Goal: Task Accomplishment & Management: Use online tool/utility

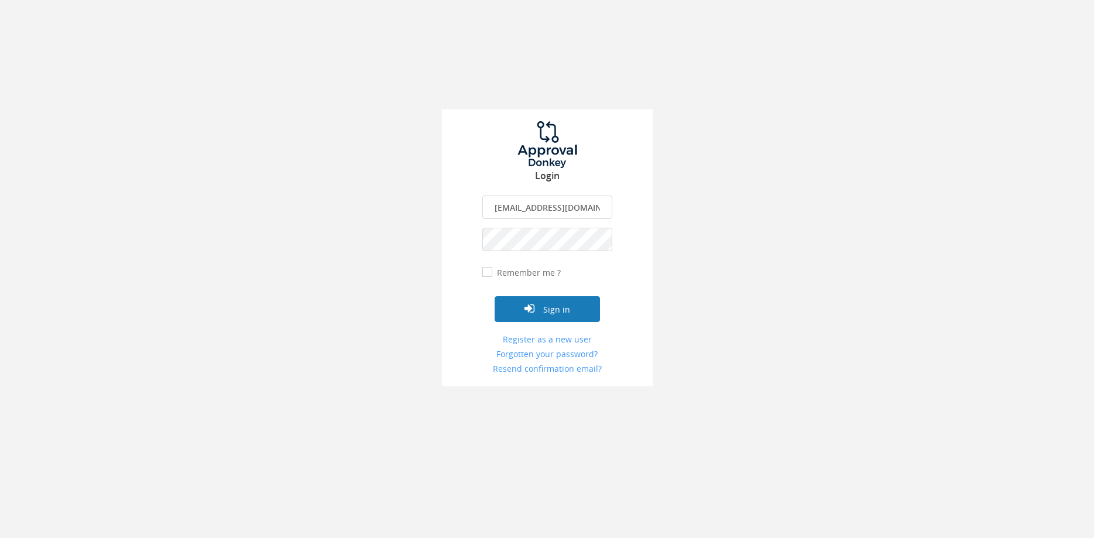
click at [572, 319] on button "Sign in" at bounding box center [547, 309] width 105 height 26
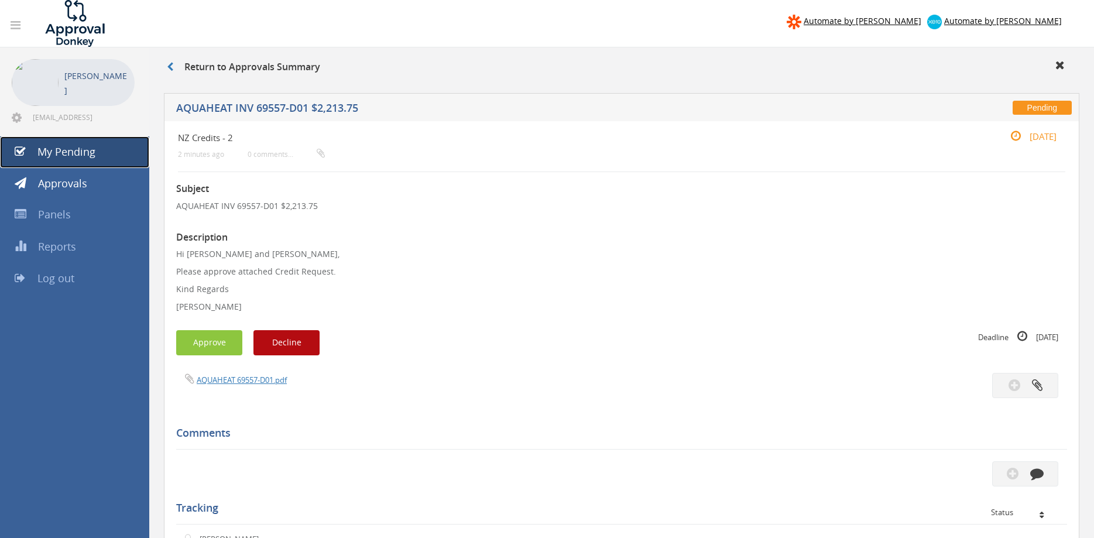
click at [88, 146] on span "My Pending" at bounding box center [66, 152] width 58 height 14
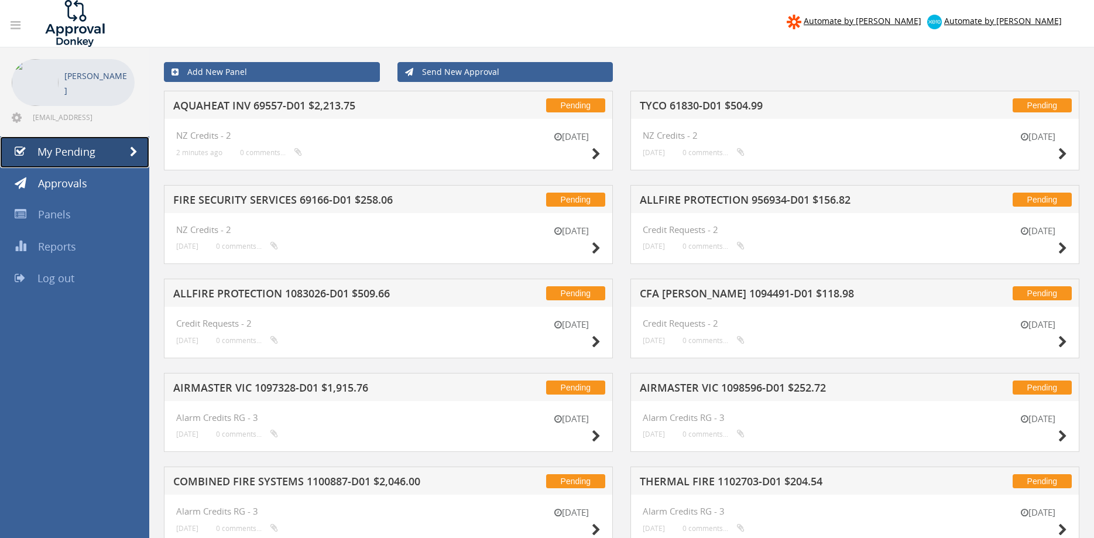
scroll to position [234, 0]
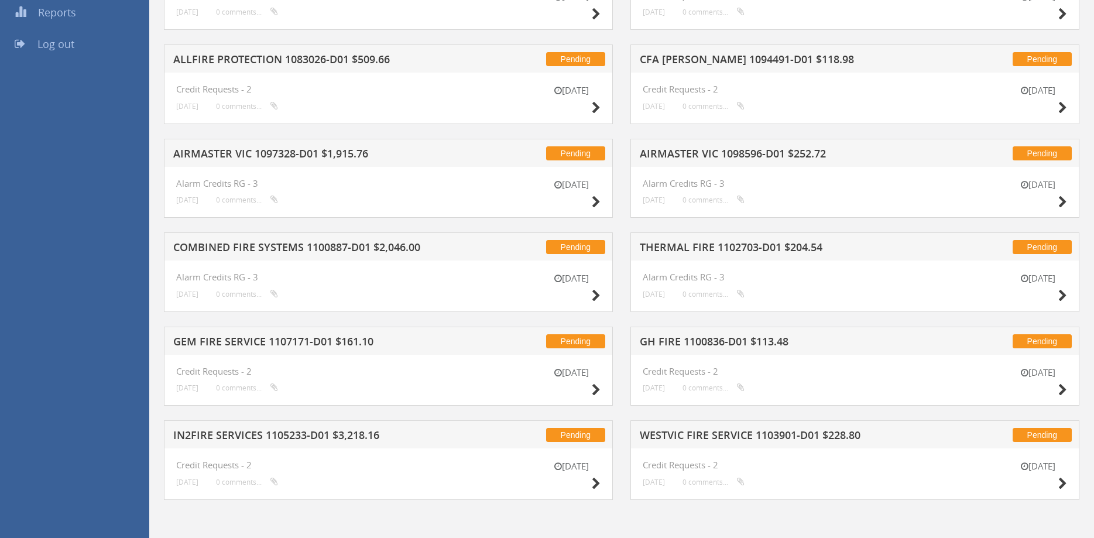
click at [317, 436] on h5 "IN2FIRE SERVICES 1105233-D01 $3,218.16" at bounding box center [323, 437] width 301 height 15
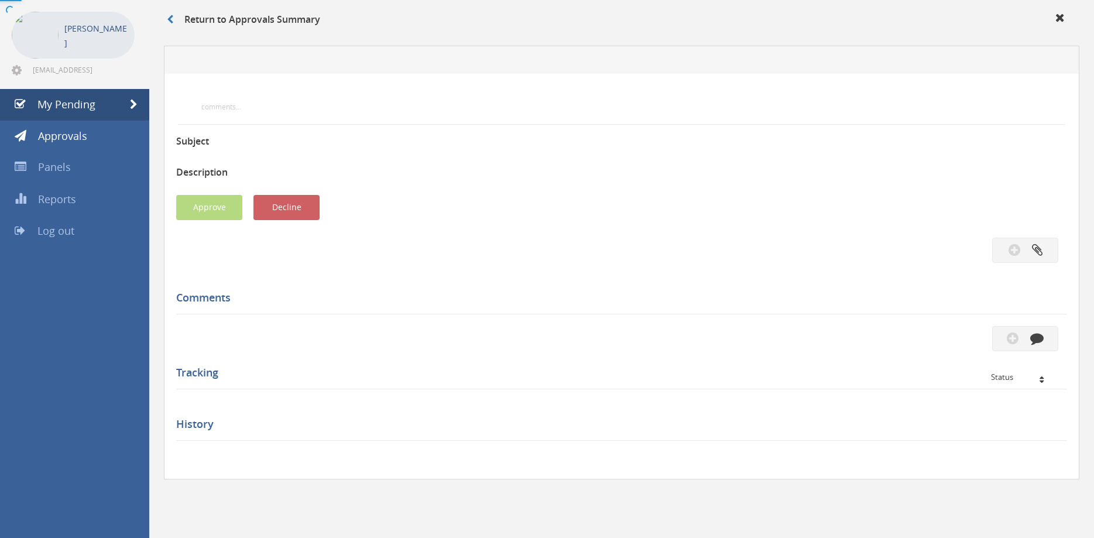
scroll to position [47, 0]
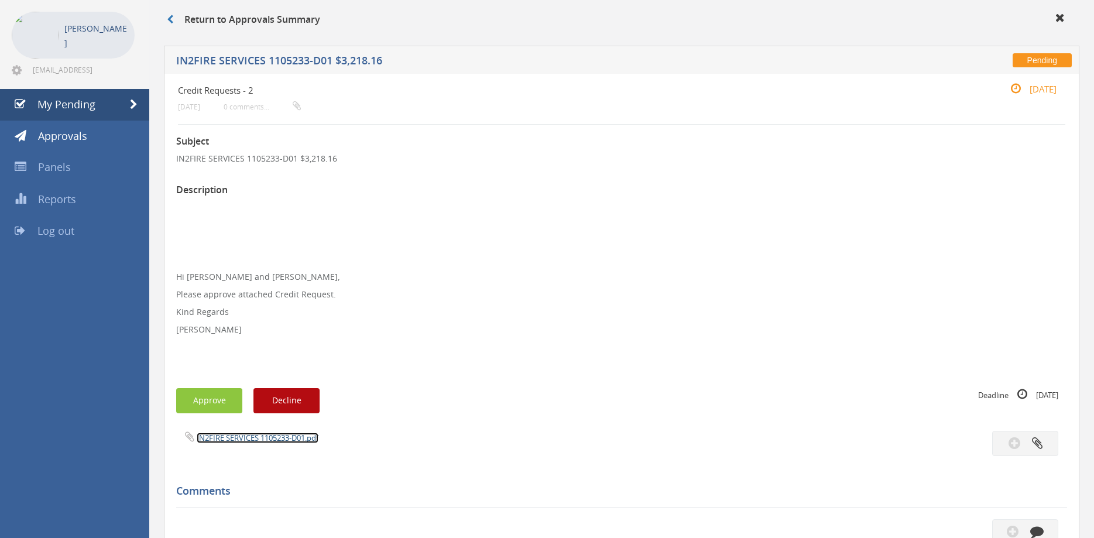
click at [270, 438] on link "IN2FIRE SERVICES 1105233-D01.pdf" at bounding box center [258, 438] width 122 height 11
click at [200, 398] on button "Approve" at bounding box center [209, 400] width 66 height 25
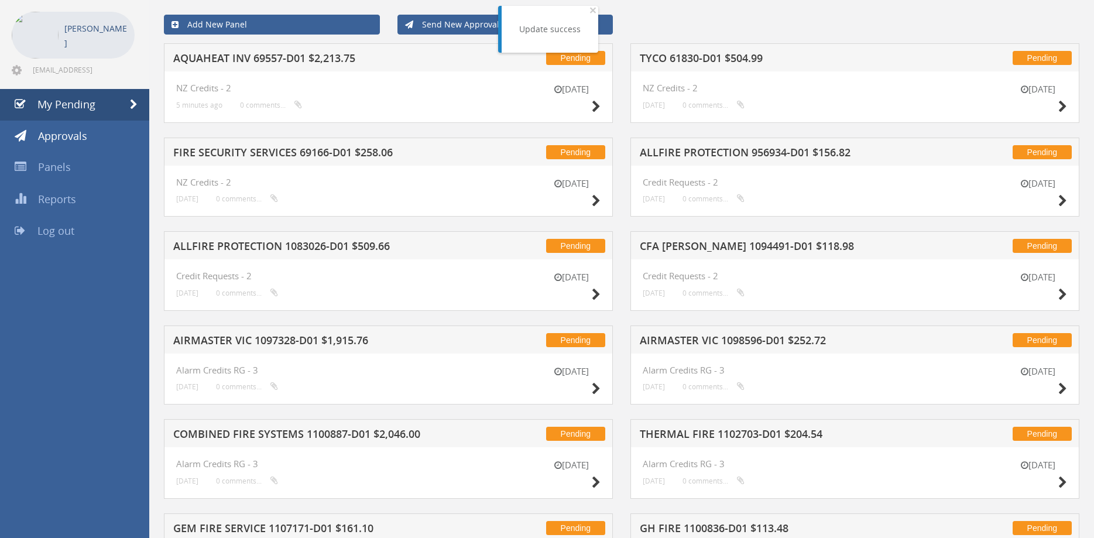
click at [282, 59] on h5 "AQUAHEAT INV 69557-D01 $2,213.75" at bounding box center [323, 60] width 301 height 15
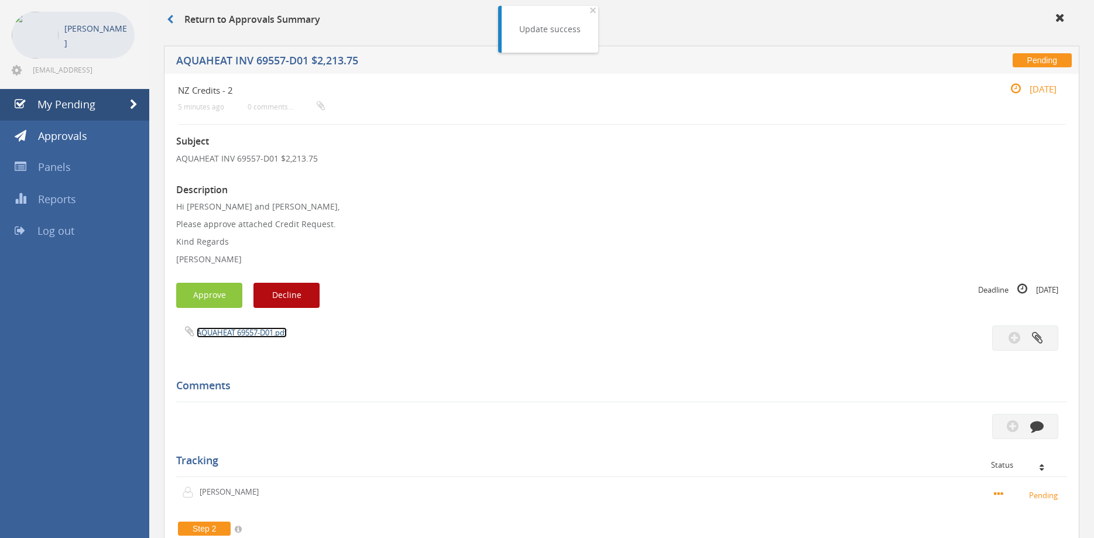
click at [259, 332] on link "AQUAHEAT 69557-D01.pdf" at bounding box center [242, 332] width 90 height 11
click at [211, 297] on button "Approve" at bounding box center [209, 295] width 66 height 25
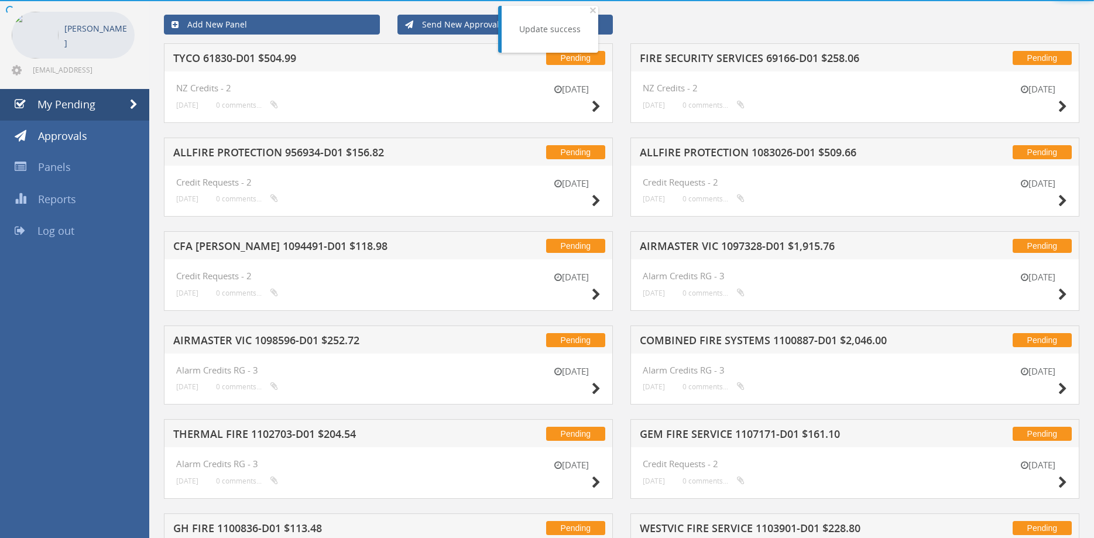
scroll to position [140, 0]
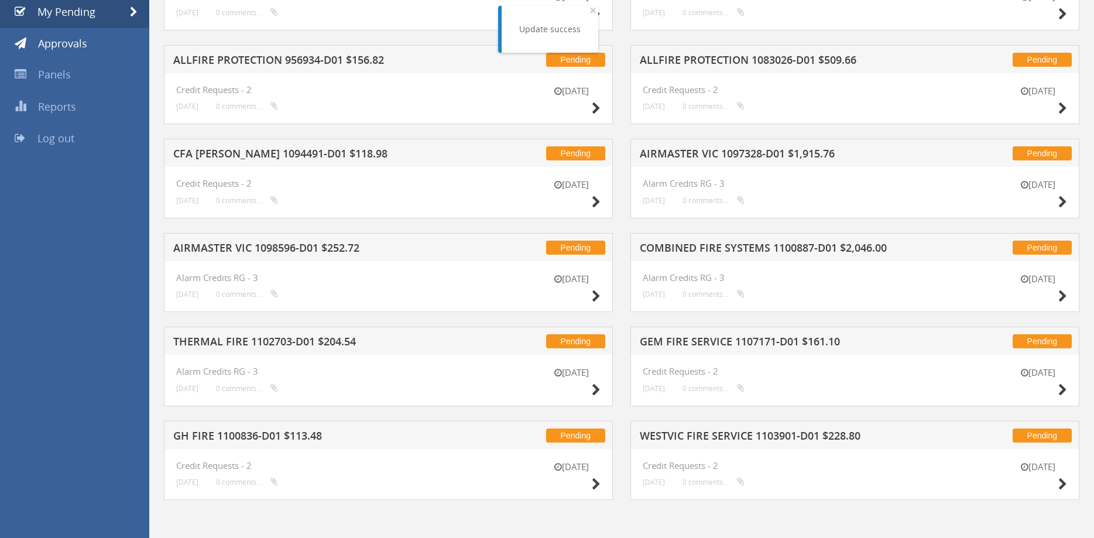
click at [299, 436] on h5 "GH FIRE 1100836-D01 $113.48" at bounding box center [323, 437] width 301 height 15
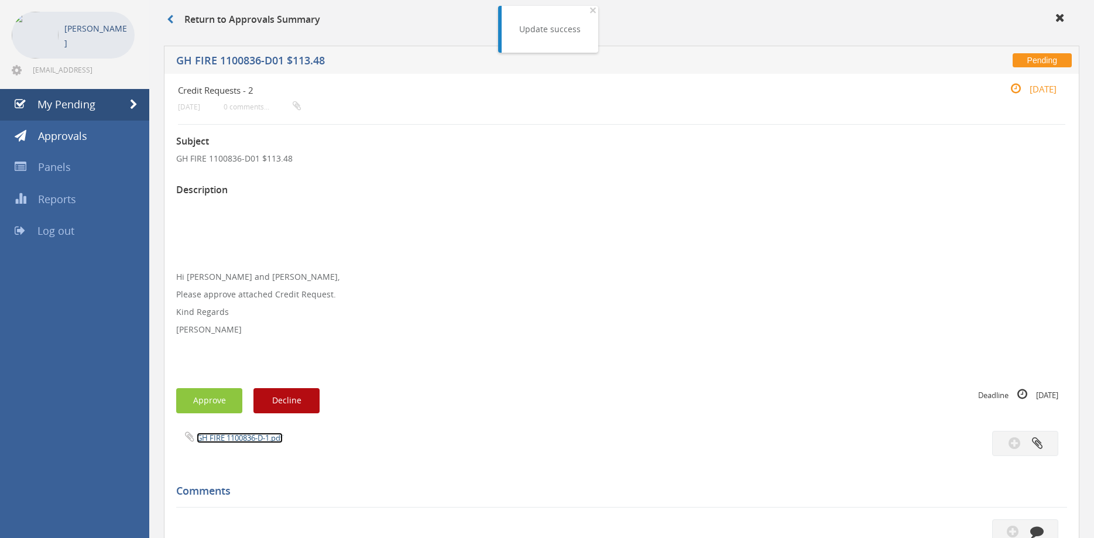
click at [259, 442] on link "GH FIRE 1100836-D-1.pdf" at bounding box center [240, 438] width 86 height 11
click at [218, 402] on button "Approve" at bounding box center [209, 400] width 66 height 25
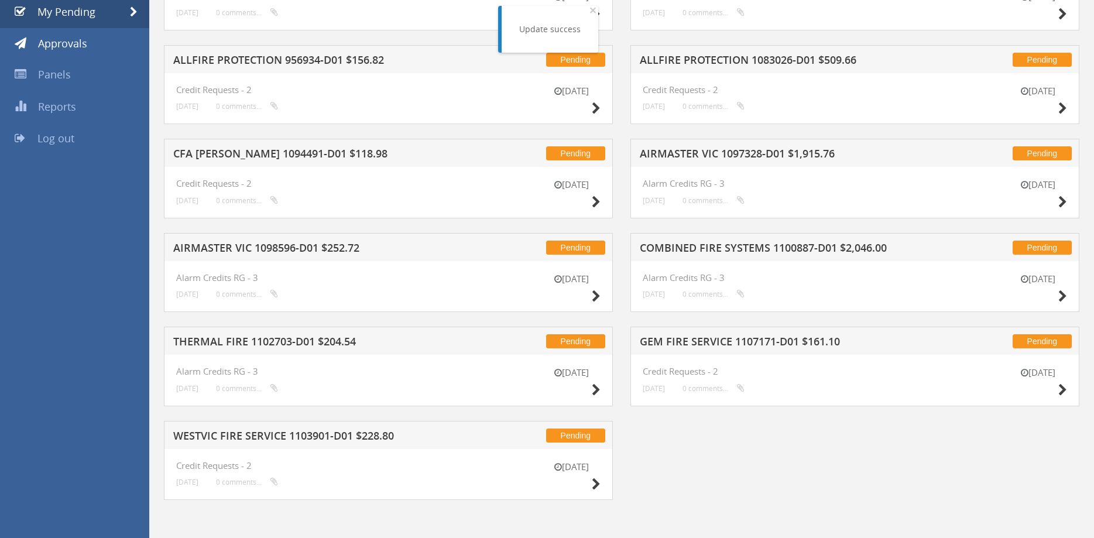
click at [297, 436] on h5 "WESTVIC FIRE SERVICE 1103901-D01 $228.80" at bounding box center [323, 437] width 301 height 15
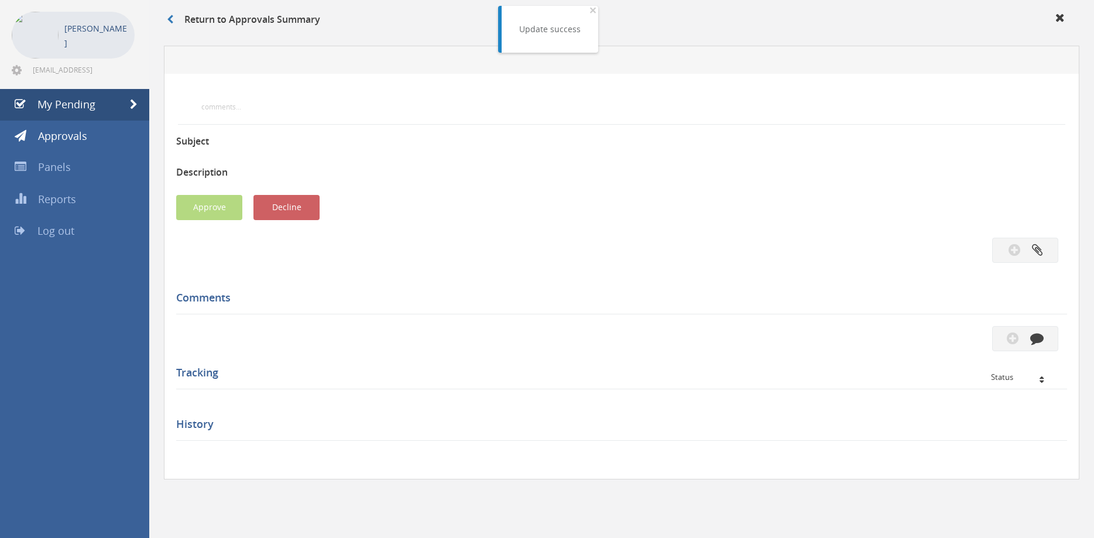
scroll to position [47, 0]
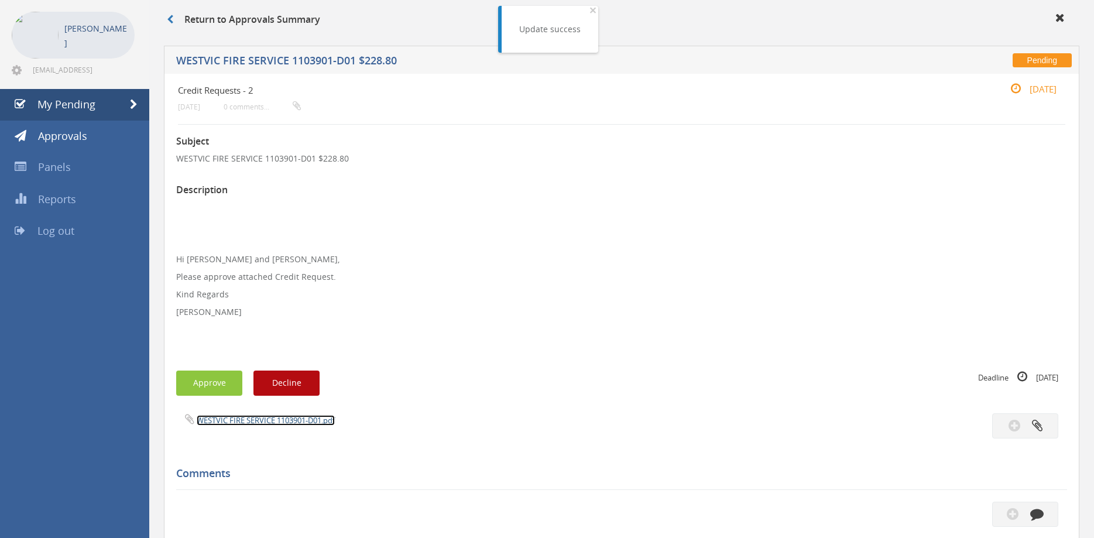
click at [290, 416] on link "WESTVIC FIRE SERVICE 1103901-D01.pdf" at bounding box center [266, 420] width 138 height 11
click at [214, 380] on button "Approve" at bounding box center [209, 383] width 66 height 25
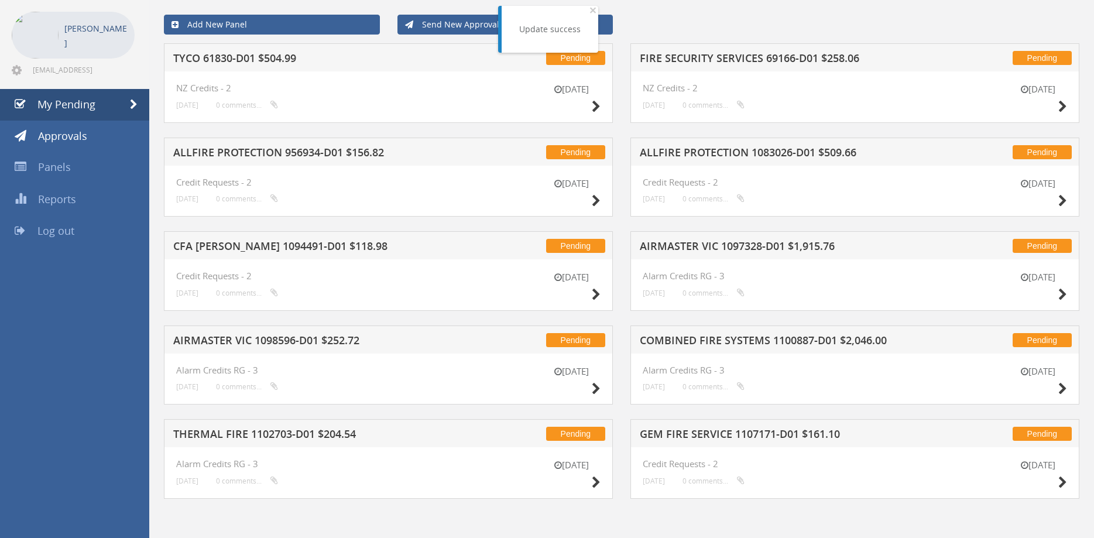
click at [290, 437] on h5 "THERMAL FIRE 1102703-D01 $204.54" at bounding box center [323, 435] width 301 height 15
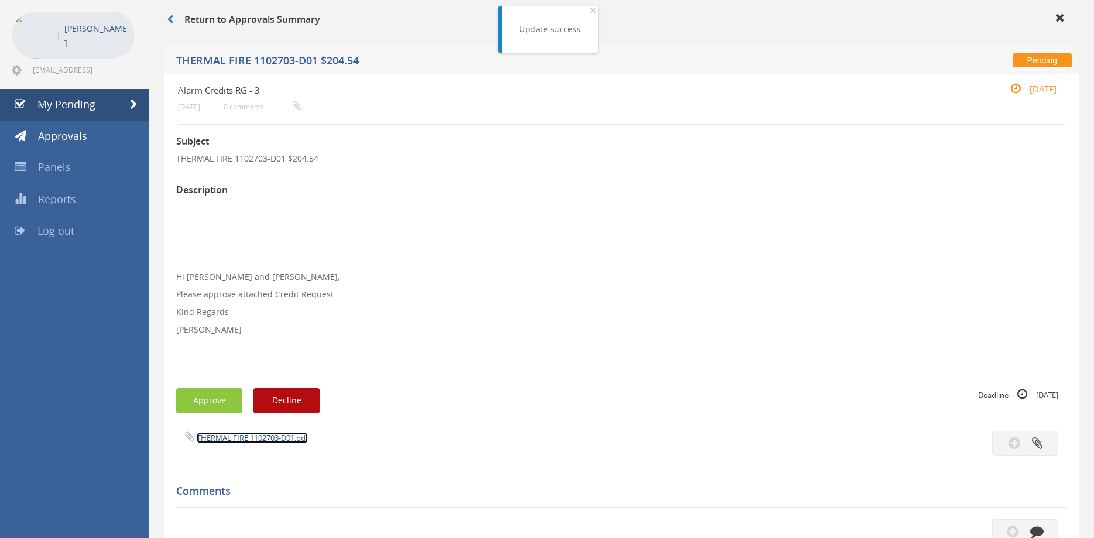
click at [281, 440] on link "THERMAL FIRE 1102703-D01.pdf" at bounding box center [252, 438] width 111 height 11
click at [220, 399] on button "Approve" at bounding box center [209, 400] width 66 height 25
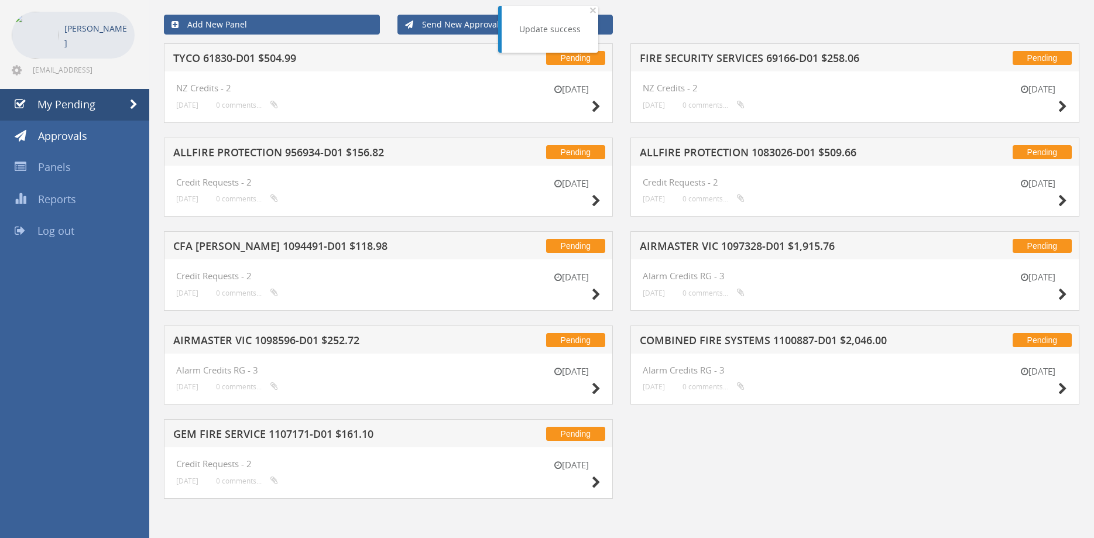
click at [292, 50] on div "Pending TYCO 61830-D01 $504.99" at bounding box center [388, 57] width 449 height 28
click at [290, 56] on h5 "TYCO 61830-D01 $504.99" at bounding box center [323, 60] width 301 height 15
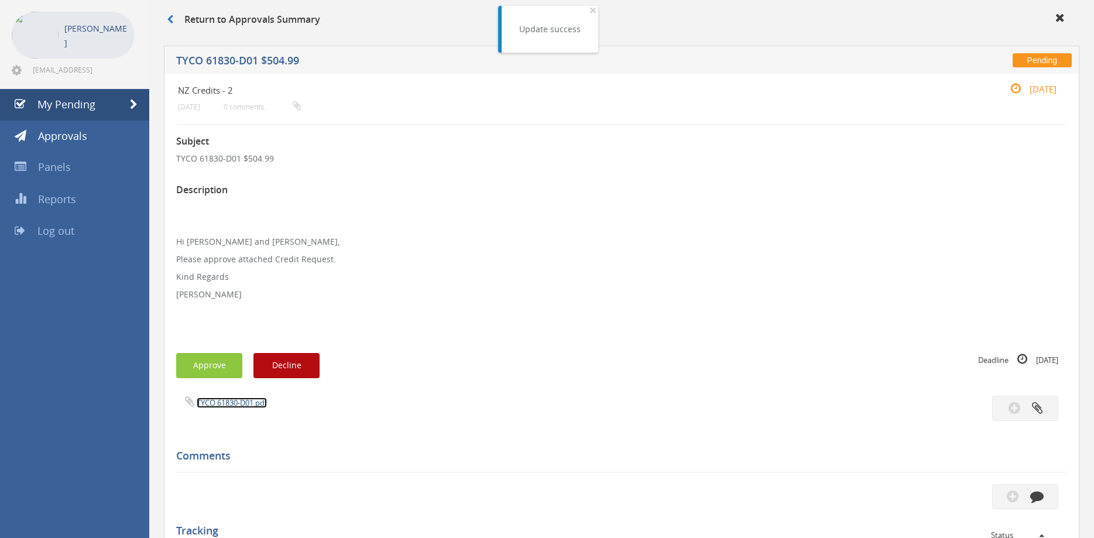
click at [230, 400] on link "TYCO 61830-D01.pdf" at bounding box center [232, 402] width 70 height 11
click at [211, 378] on button "Approve" at bounding box center [209, 365] width 66 height 25
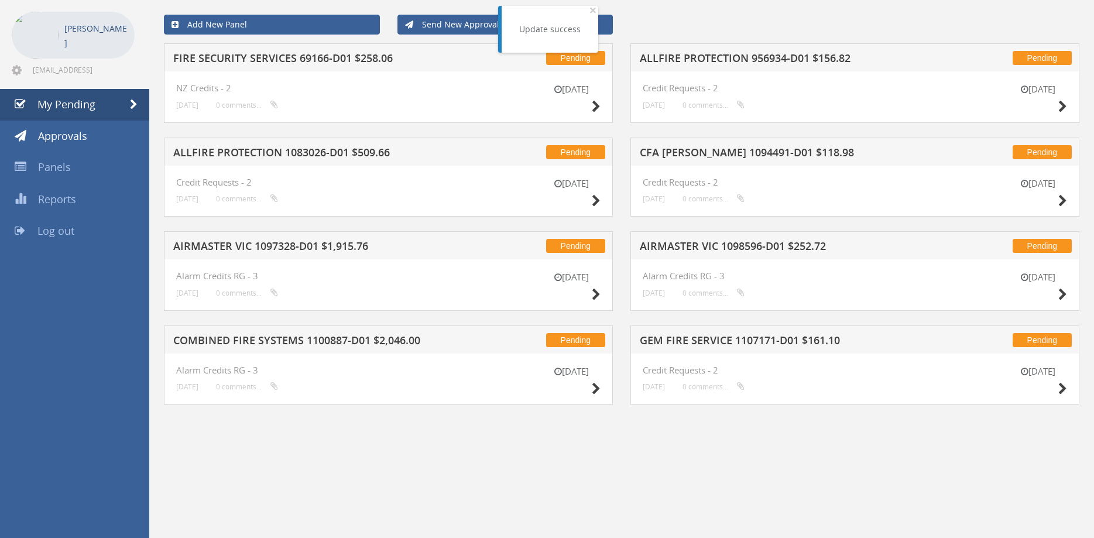
click at [271, 56] on h5 "FIRE SECURITY SERVICES 69166-D01 $258.06" at bounding box center [323, 60] width 301 height 15
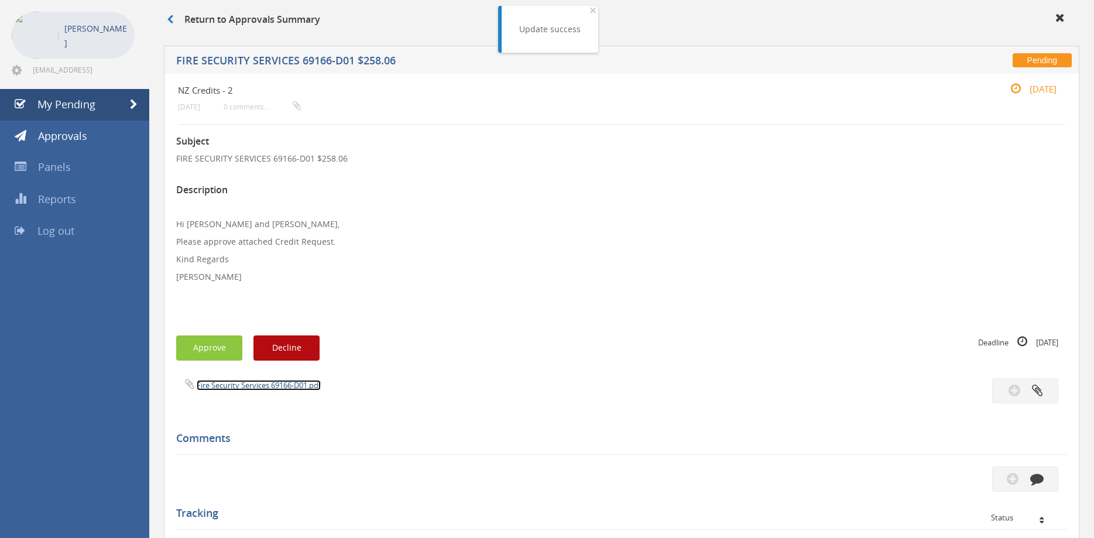
click at [283, 385] on link "Fire Security Services 69166-D01.pdf" at bounding box center [259, 385] width 124 height 11
click at [229, 340] on button "Approve" at bounding box center [209, 347] width 66 height 25
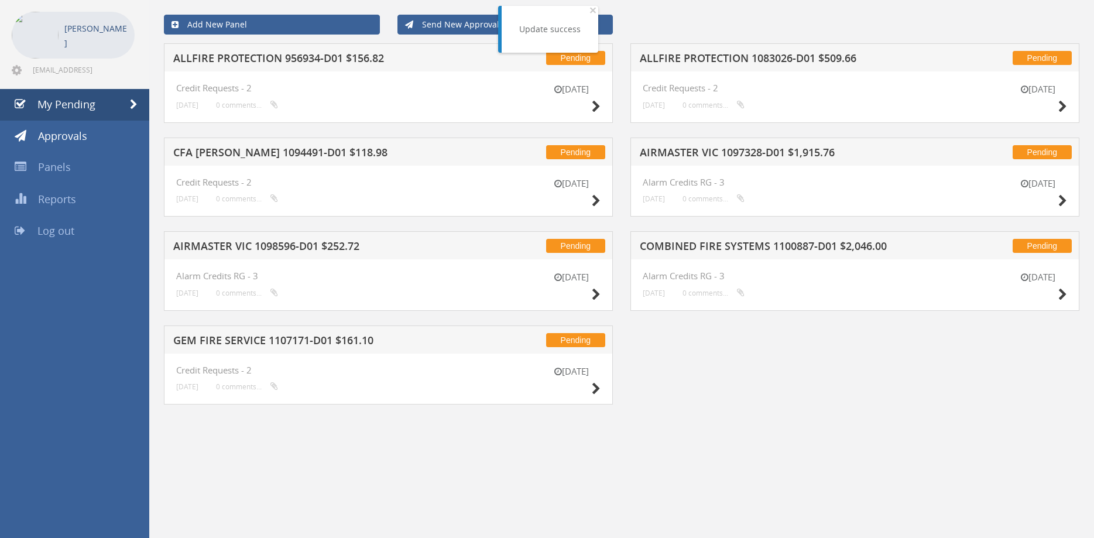
click at [279, 57] on h5 "ALLFIRE PROTECTION 956934-D01 $156.82" at bounding box center [323, 60] width 301 height 15
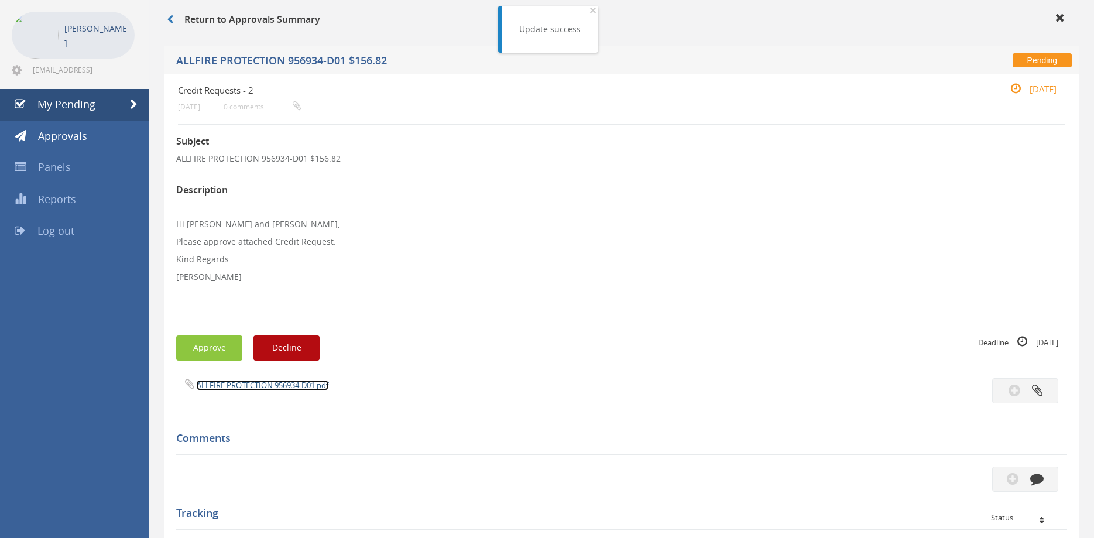
click at [272, 385] on link "ALLFIRE PROTECTION 956934-D01.pdf" at bounding box center [263, 385] width 132 height 11
click at [218, 347] on button "Approve" at bounding box center [209, 347] width 66 height 25
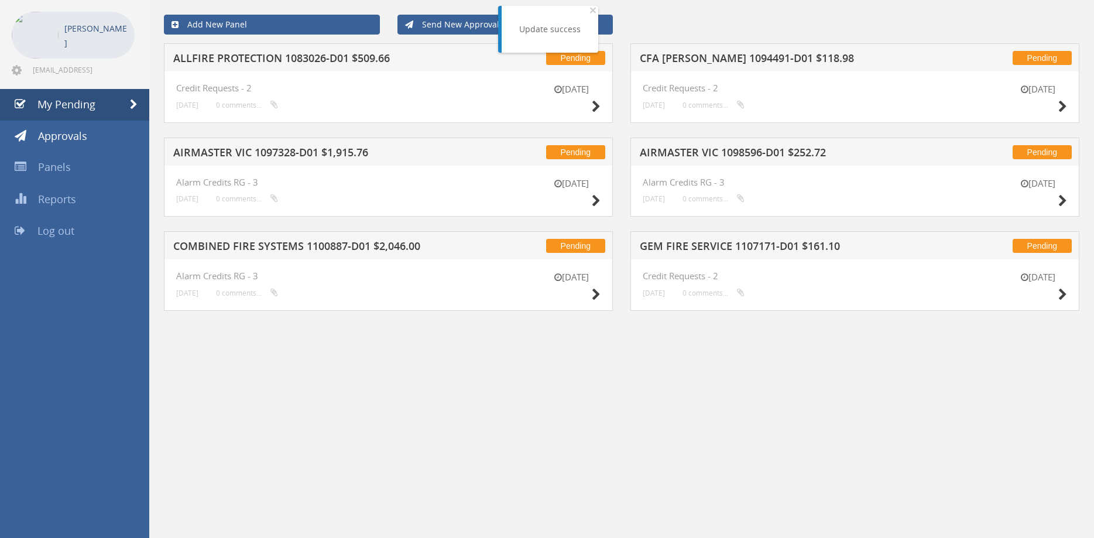
click at [273, 63] on h5 "ALLFIRE PROTECTION 1083026-D01 $509.66" at bounding box center [323, 60] width 301 height 15
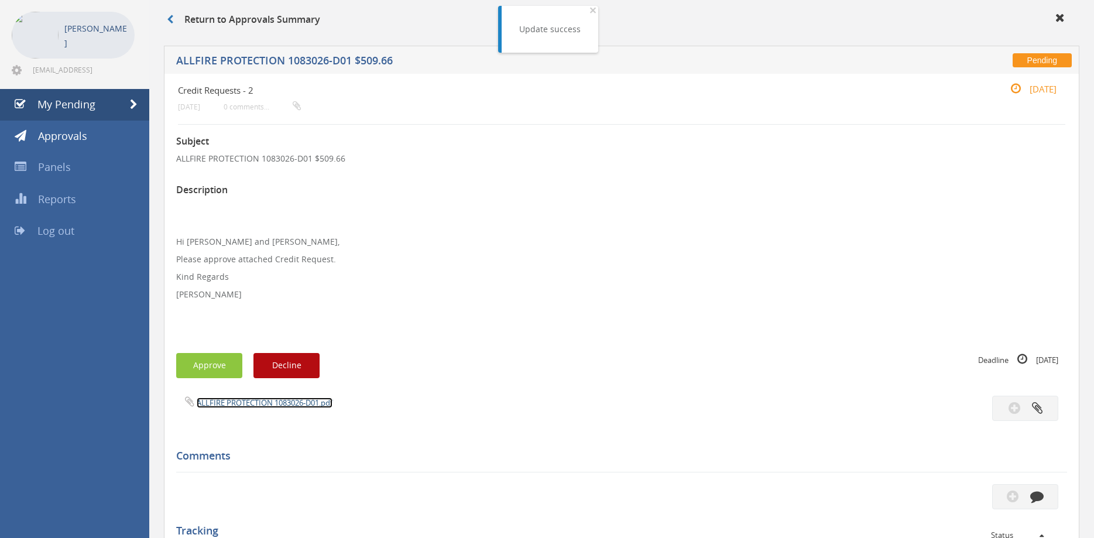
click at [287, 400] on link "ALLFIRE PROTECTION 1083026-D01.pdf" at bounding box center [265, 402] width 136 height 11
click at [203, 370] on button "Approve" at bounding box center [209, 365] width 66 height 25
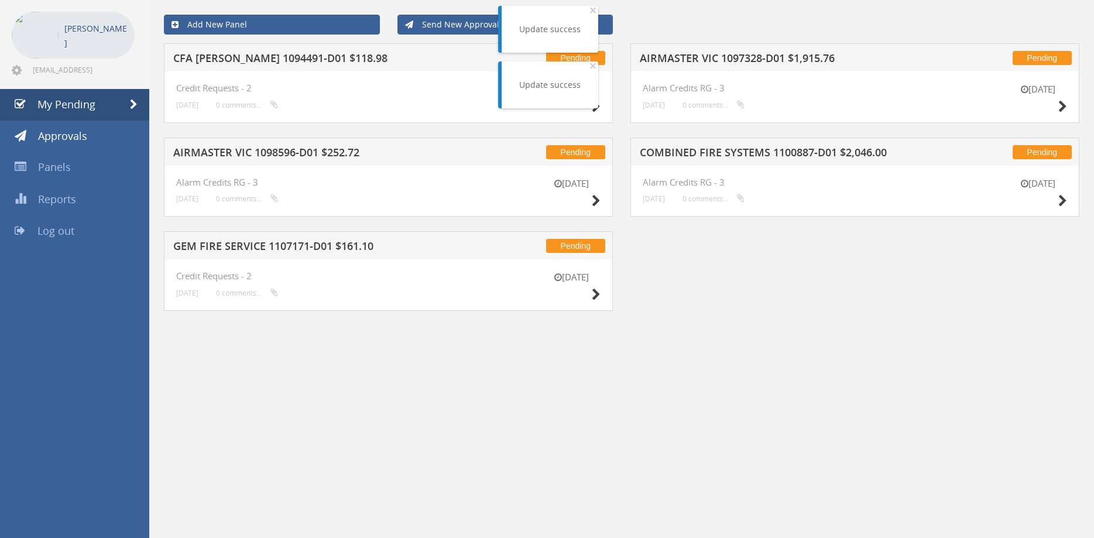
click at [314, 54] on h5 "CFA [PERSON_NAME] 1094491-D01 $118.98" at bounding box center [323, 60] width 301 height 15
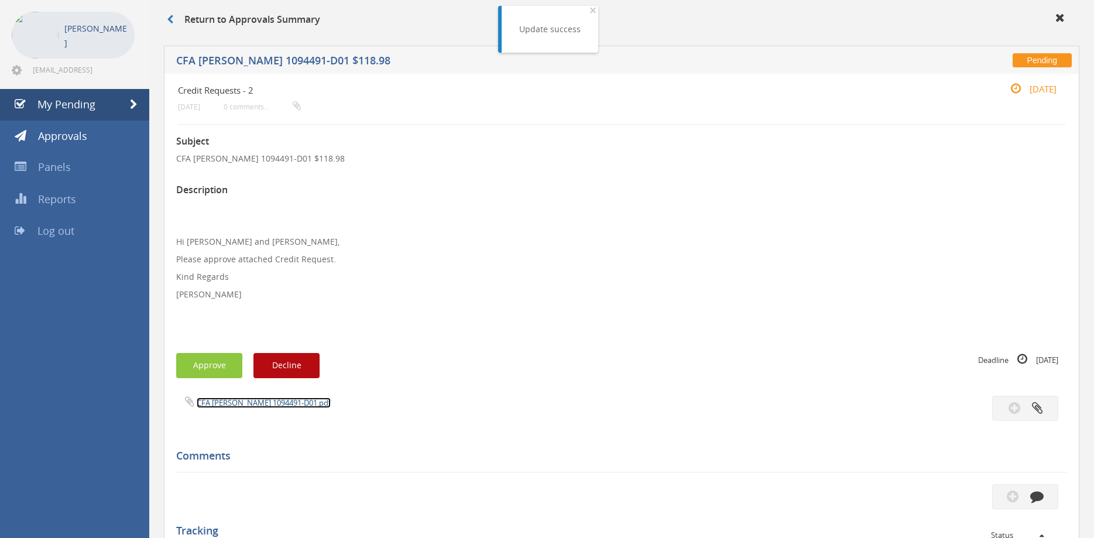
click at [266, 405] on link "CFA [PERSON_NAME] 1094491-D01.pdf" at bounding box center [264, 402] width 134 height 11
click at [218, 358] on button "Approve" at bounding box center [209, 365] width 66 height 25
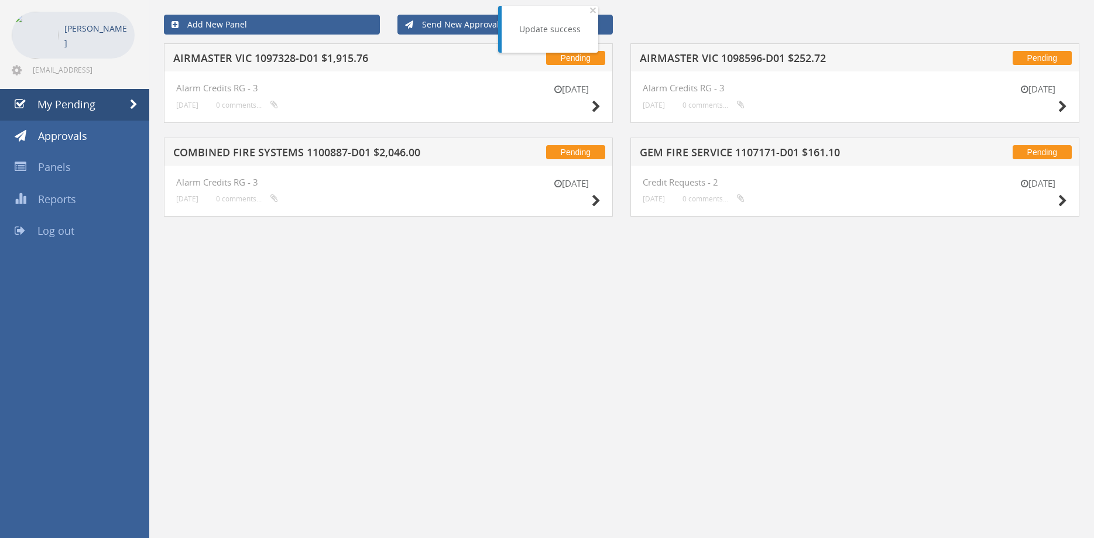
click at [290, 63] on h5 "AIRMASTER VIC 1097328-D01 $1,915.76" at bounding box center [323, 60] width 301 height 15
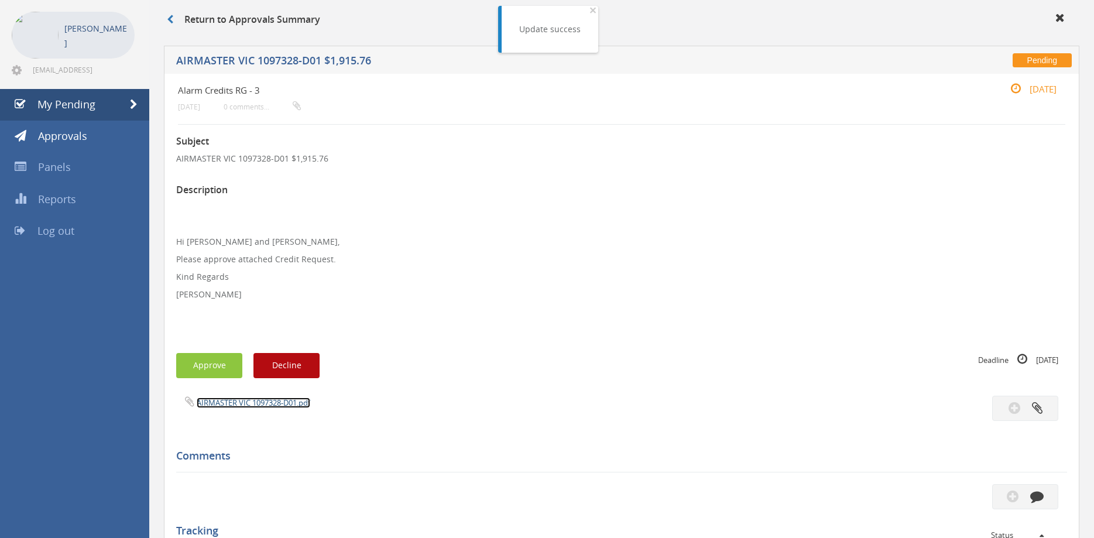
click at [263, 405] on link "AIRMASTER VIC 1097328-D01.pdf" at bounding box center [254, 402] width 114 height 11
click at [209, 368] on button "Approve" at bounding box center [209, 365] width 66 height 25
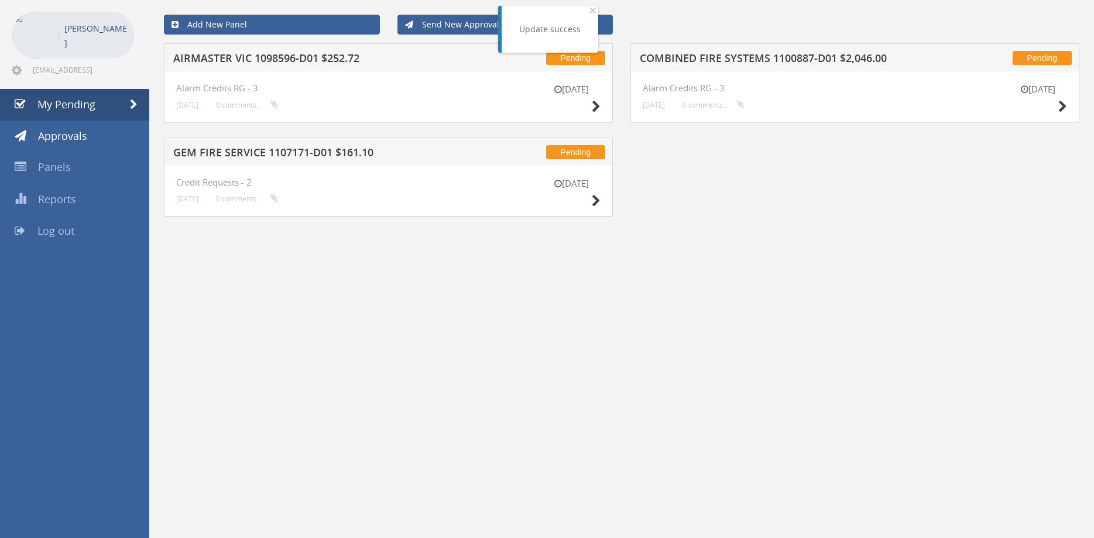
click at [281, 146] on div "Pending GEM FIRE SERVICE 1107171-D01 $161.10" at bounding box center [388, 152] width 449 height 28
click at [282, 149] on h5 "GEM FIRE SERVICE 1107171-D01 $161.10" at bounding box center [323, 154] width 301 height 15
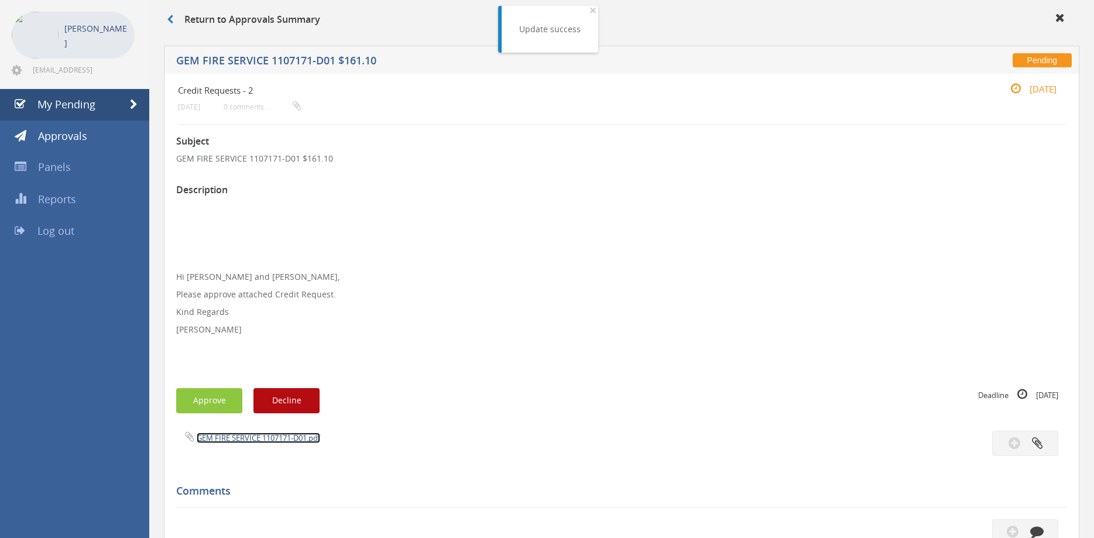
click at [283, 435] on link "GEM FIRE SERVICE 1107171-D01.pdf" at bounding box center [259, 438] width 124 height 11
click at [223, 400] on button "Approve" at bounding box center [209, 400] width 66 height 25
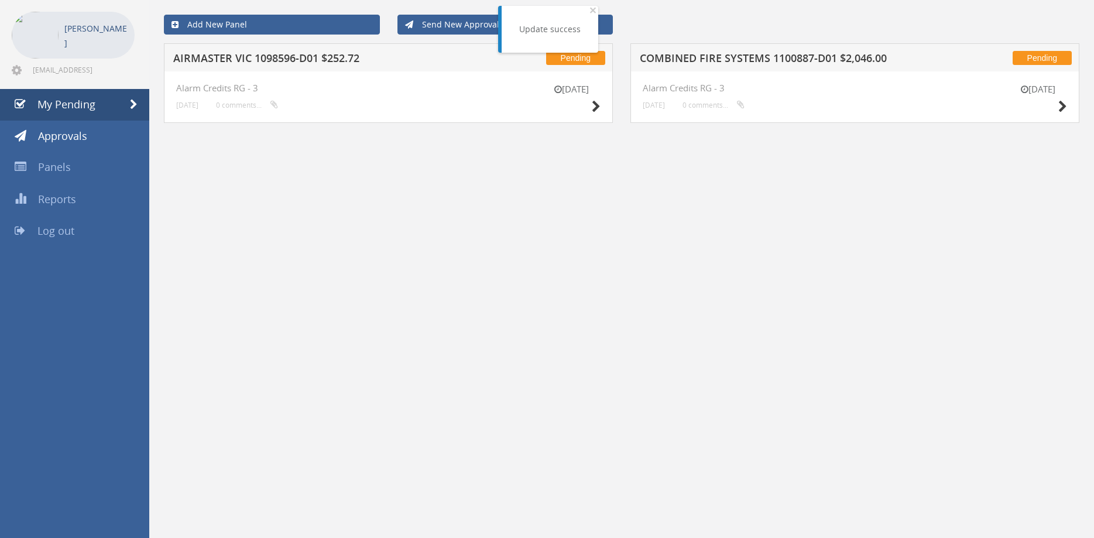
click at [290, 60] on h5 "AIRMASTER VIC 1098596-D01 $252.72" at bounding box center [323, 60] width 301 height 15
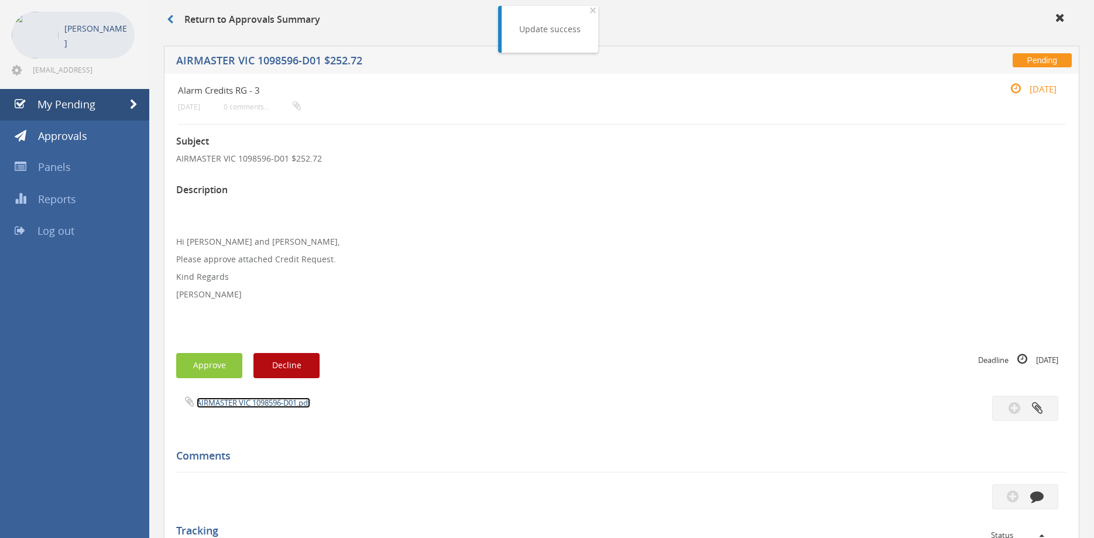
click at [270, 401] on link "AIRMASTER VIC 1098596-D01.pdf" at bounding box center [254, 402] width 114 height 11
click at [216, 365] on button "Approve" at bounding box center [209, 365] width 66 height 25
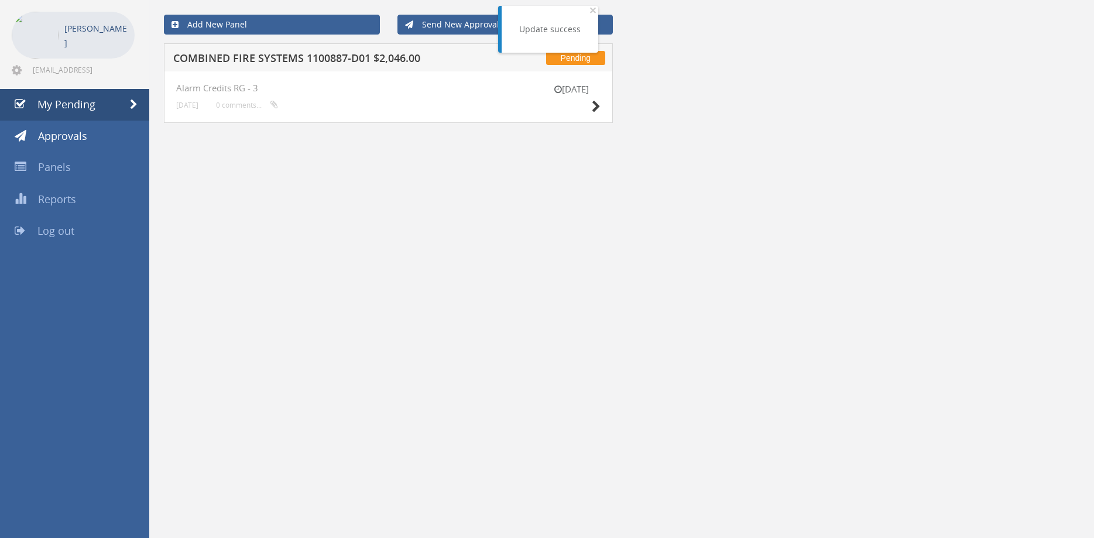
click at [313, 55] on h5 "COMBINED FIRE SYSTEMS 1100887-D01 $2,046.00" at bounding box center [323, 60] width 301 height 15
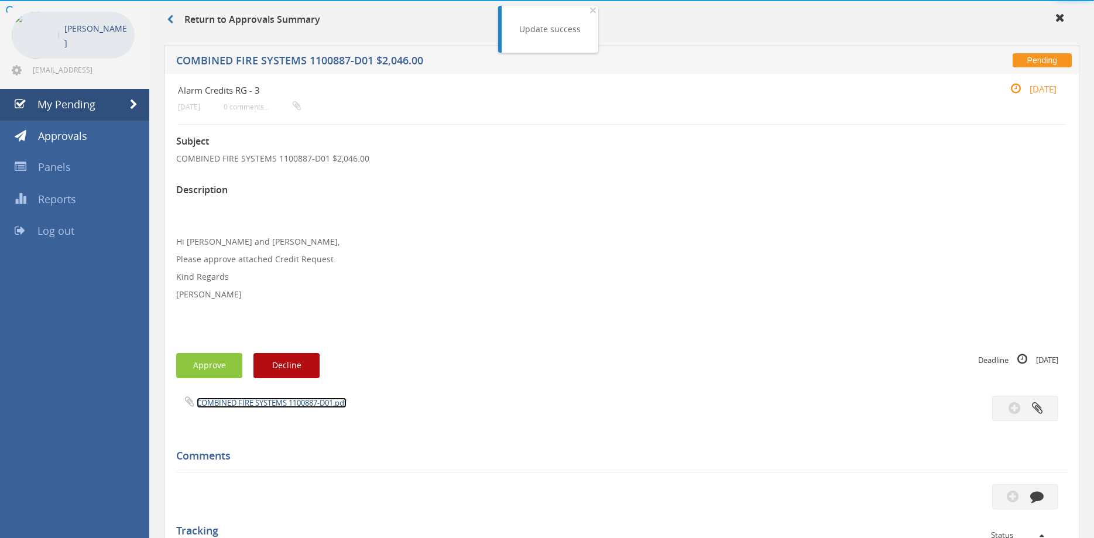
click at [282, 402] on link "COMBINED FIRE SYSTEMS 1100887-D01.pdf" at bounding box center [272, 402] width 150 height 11
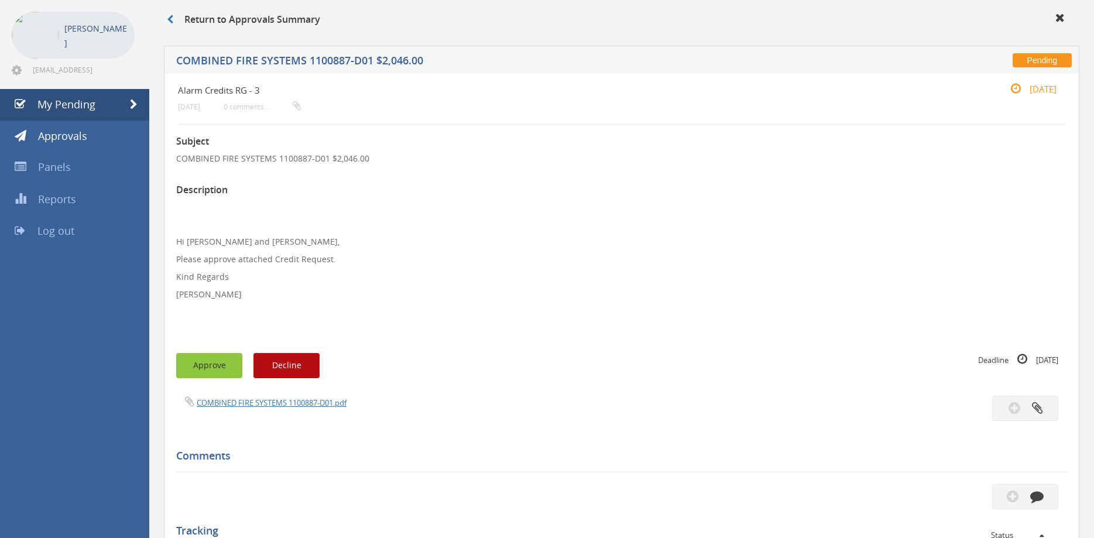
click at [210, 368] on button "Approve" at bounding box center [209, 365] width 66 height 25
